Goal: Information Seeking & Learning: Learn about a topic

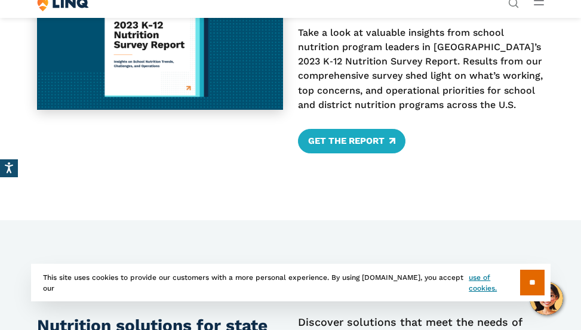
scroll to position [537, 0]
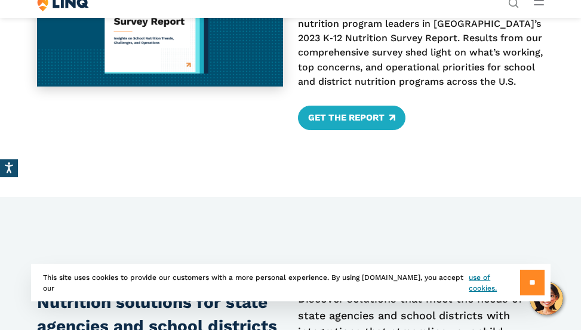
click at [529, 288] on input "**" at bounding box center [532, 283] width 24 height 26
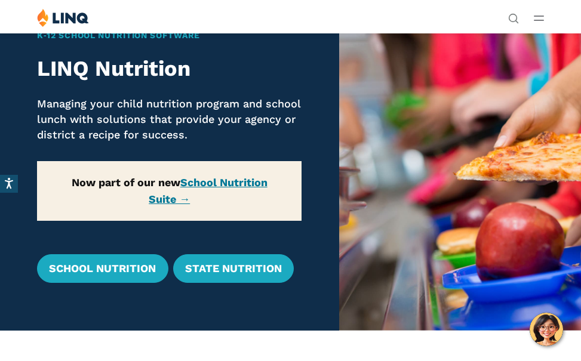
scroll to position [37, 0]
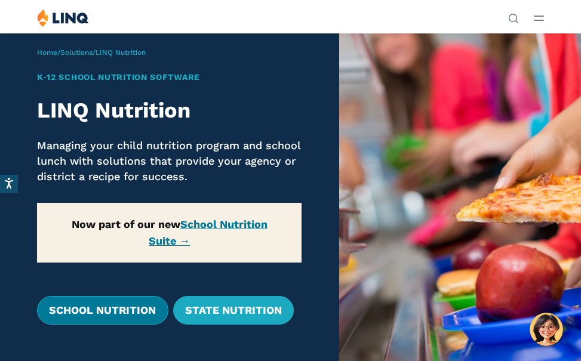
click at [132, 316] on link "School Nutrition" at bounding box center [102, 310] width 131 height 29
